Goal: Check status

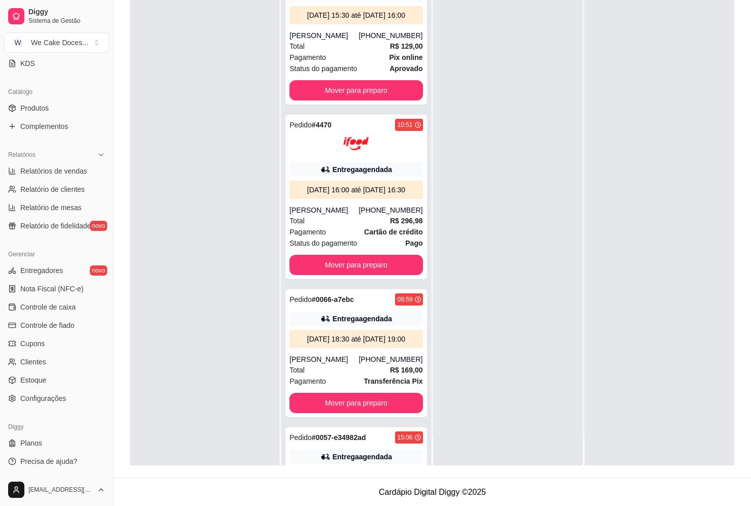
scroll to position [156, 0]
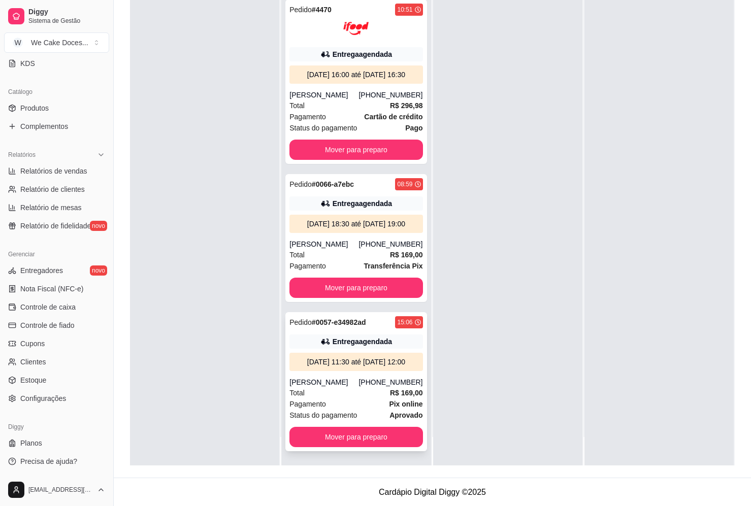
click at [367, 365] on div "[DATE] 11:30 até [DATE] 12:00" at bounding box center [355, 362] width 125 height 10
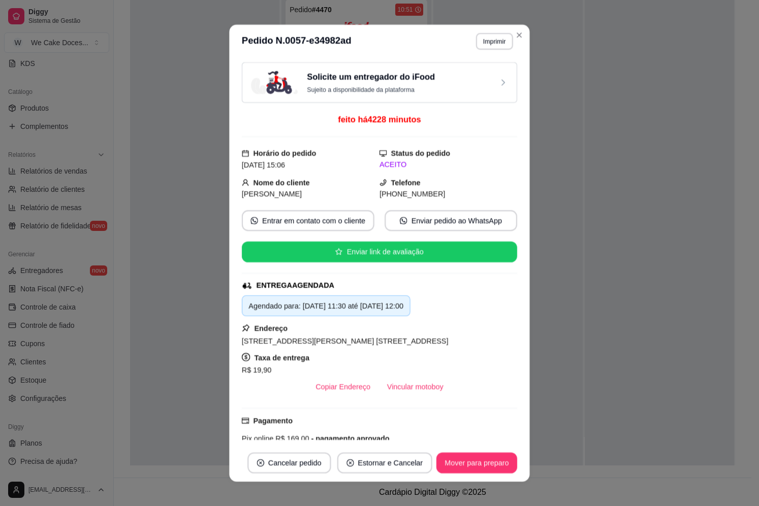
click at [367, 365] on div "Taxa de entrega R$ 19,90" at bounding box center [379, 363] width 275 height 25
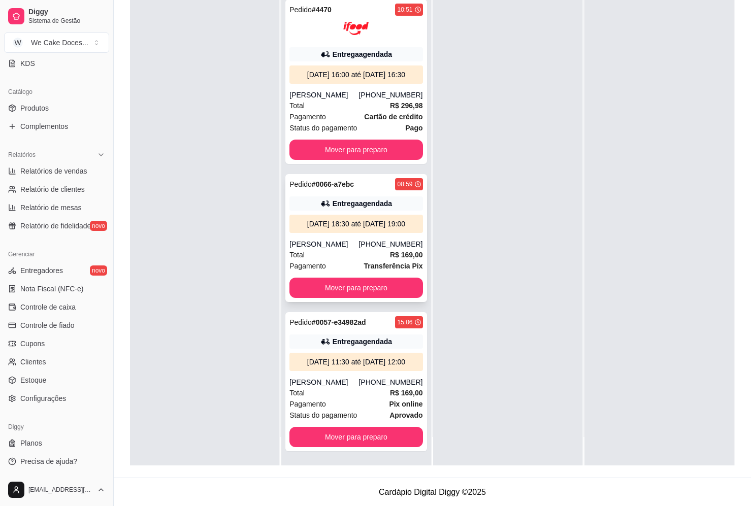
click at [381, 219] on div "[DATE] 18:30 até [DATE] 19:00" at bounding box center [355, 224] width 125 height 10
click at [390, 100] on span "R$ 296,98" at bounding box center [406, 105] width 33 height 11
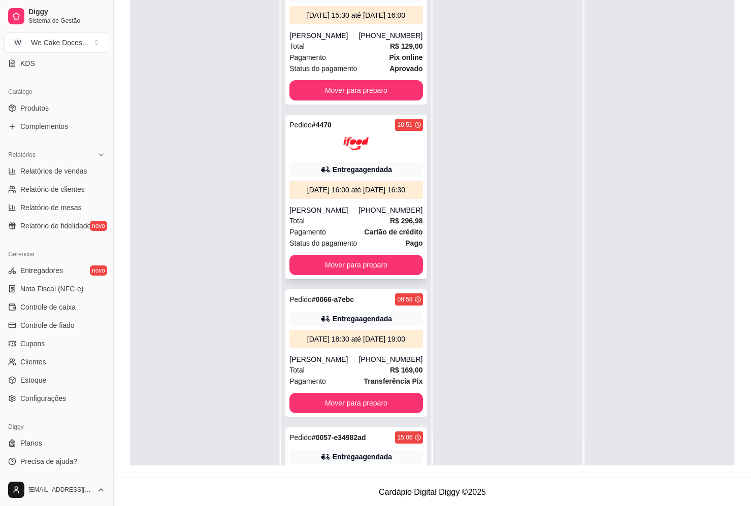
click at [369, 215] on div "[PHONE_NUMBER]" at bounding box center [390, 210] width 64 height 10
click at [338, 17] on div "[DATE] 15:30 até [DATE] 16:00" at bounding box center [355, 15] width 125 height 10
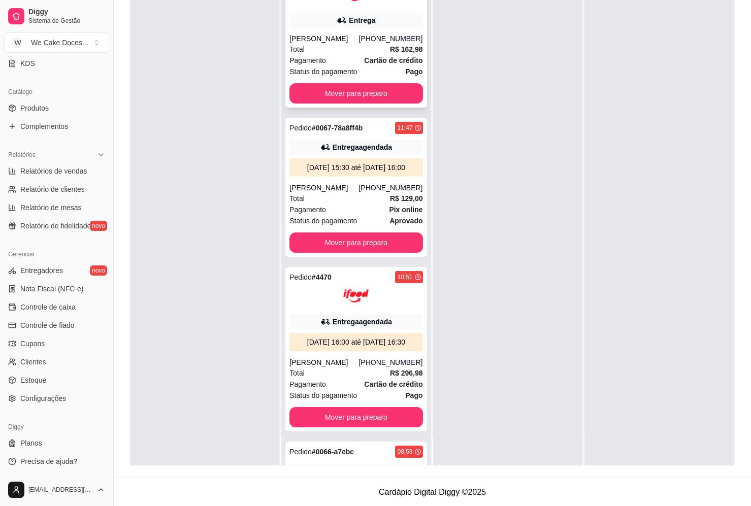
click at [353, 33] on div "Pedido # 3996 13:55 Entrega CAROLINA HELENA [PHONE_NUMBER] Total R$ 162,98 Paga…" at bounding box center [355, 36] width 141 height 142
click at [194, 164] on div at bounding box center [204, 212] width 149 height 506
click at [345, 193] on div "[PERSON_NAME]" at bounding box center [323, 188] width 69 height 10
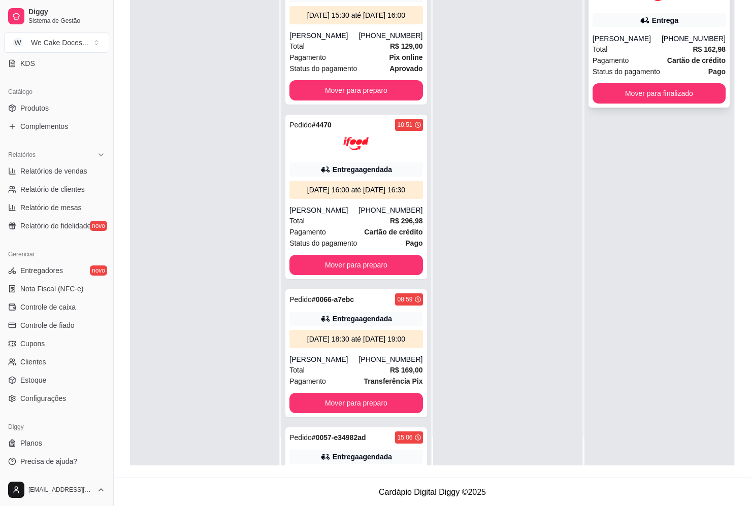
click at [643, 44] on div "Total R$ 162,98" at bounding box center [659, 49] width 133 height 11
click at [150, 164] on div at bounding box center [204, 212] width 149 height 506
